Goal: Find specific page/section

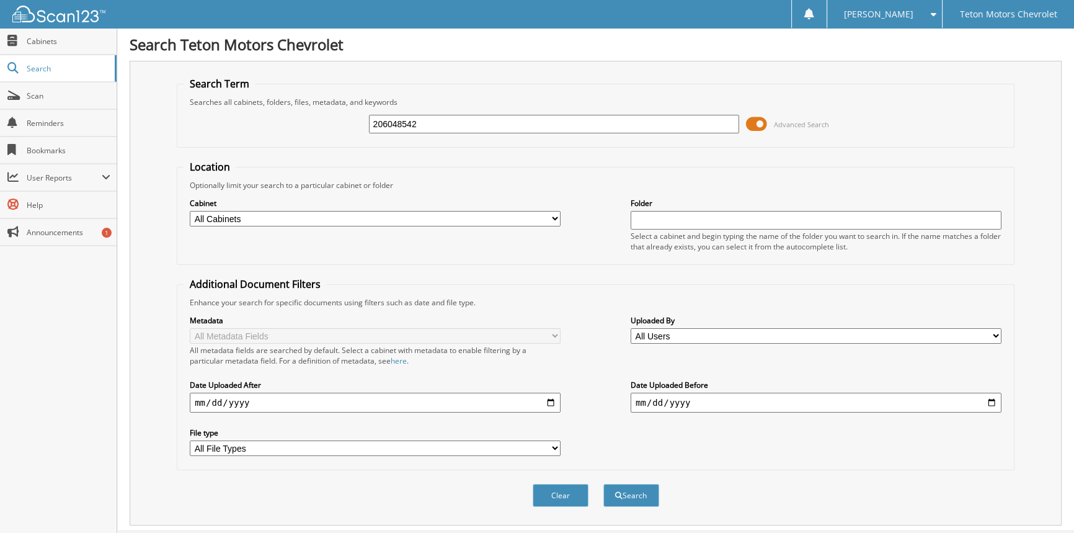
type input "206048542"
click at [604, 484] on button "Search" at bounding box center [632, 495] width 56 height 23
click at [551, 216] on select "All Cabinets CAR DEALS PARTS SERVICE RO Needs Filing" at bounding box center [375, 219] width 371 height 16
select select "29209"
click at [190, 211] on select "All Cabinets CAR DEALS PARTS SERVICE RO Needs Filing" at bounding box center [375, 219] width 371 height 16
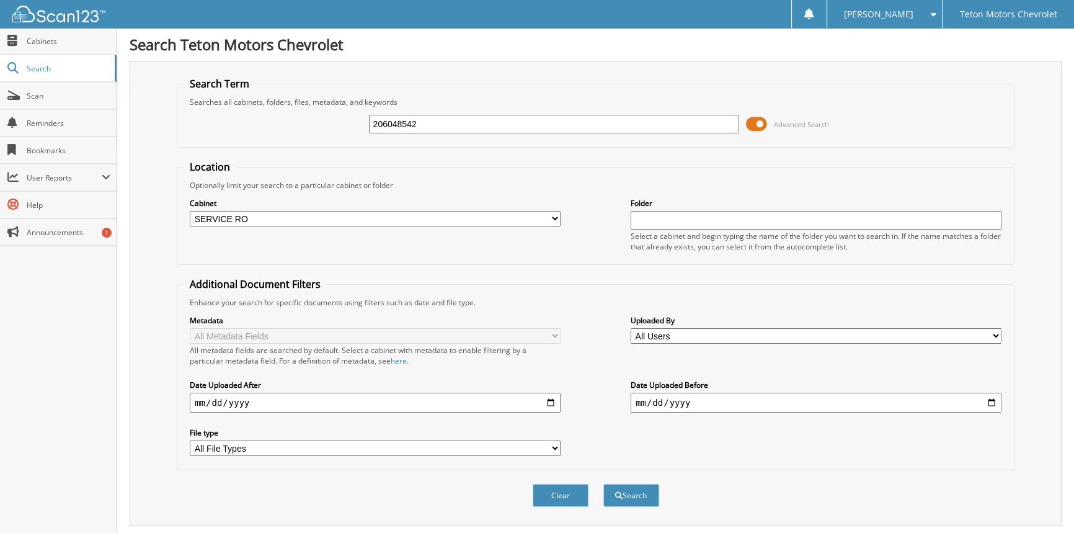
click at [661, 218] on input "text" at bounding box center [816, 220] width 371 height 19
type input "Subaru - 2025"
click at [997, 332] on select "All Users [PERSON_NAME] [PERSON_NAME] [PERSON_NAME] [PERSON_NAME] [PERSON_NAME]…" at bounding box center [816, 336] width 371 height 16
click at [700, 219] on input "Subaru - 2025" at bounding box center [816, 220] width 371 height 19
click at [604, 484] on button "Search" at bounding box center [632, 495] width 56 height 23
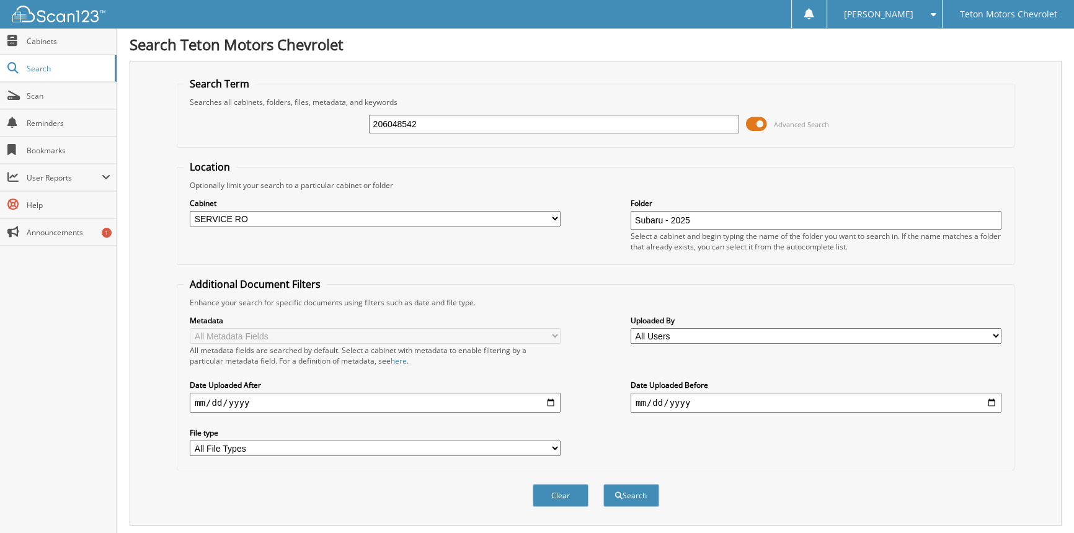
click at [419, 123] on input "206048542" at bounding box center [554, 124] width 371 height 19
click at [604, 484] on button "Search" at bounding box center [632, 495] width 56 height 23
click at [79, 176] on span "User Reports" at bounding box center [64, 177] width 75 height 11
click at [96, 231] on span "All Recent Activity" at bounding box center [64, 231] width 91 height 11
